Goal: Information Seeking & Learning: Understand process/instructions

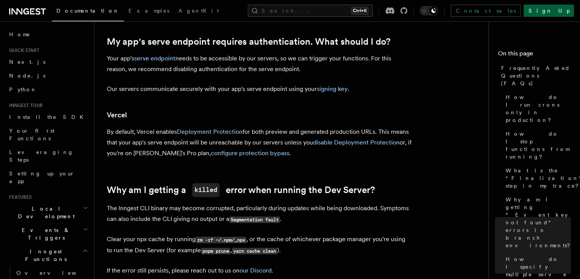
click at [563, 12] on link "Sign Up" at bounding box center [549, 11] width 50 height 12
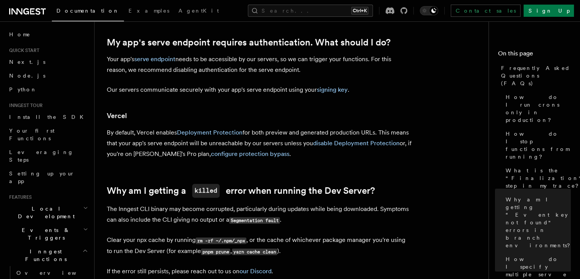
scroll to position [900, 0]
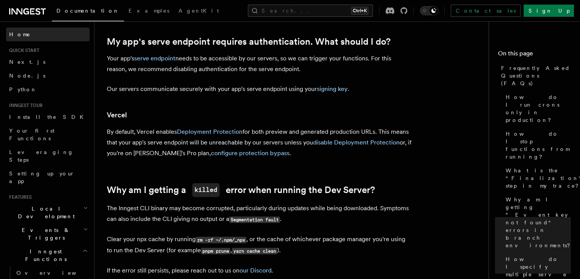
click at [35, 35] on link "Home" at bounding box center [48, 34] width 84 height 14
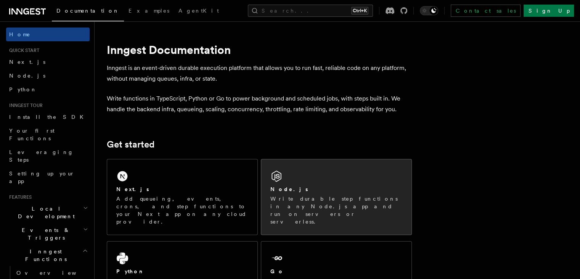
click at [347, 163] on div "Node.js Write durable step functions in any Node.js app and run on servers or s…" at bounding box center [336, 196] width 150 height 75
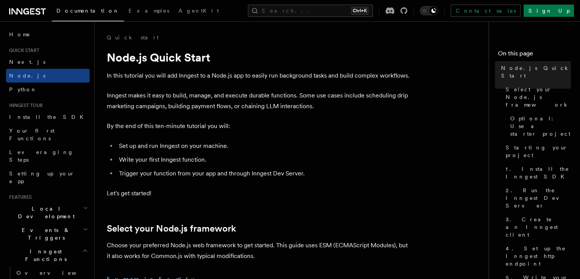
drag, startPoint x: 50, startPoint y: 12, endPoint x: 0, endPoint y: 15, distance: 49.7
click at [0, 15] on div "Documentation Examples AgentKit Search... Ctrl+K Contact sales Sign Up" at bounding box center [290, 10] width 580 height 21
drag, startPoint x: 0, startPoint y: 15, endPoint x: 61, endPoint y: 16, distance: 61.1
click at [61, 16] on div "Documentation Examples AgentKit Search... Ctrl+K Contact sales Sign Up" at bounding box center [290, 10] width 580 height 21
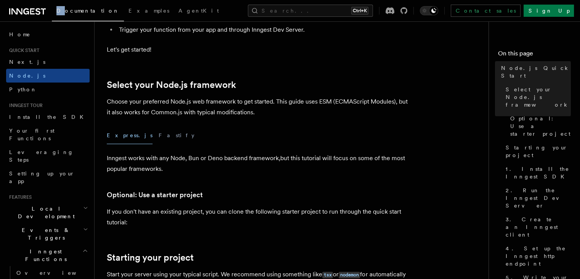
scroll to position [154, 0]
